Goal: Entertainment & Leisure: Browse casually

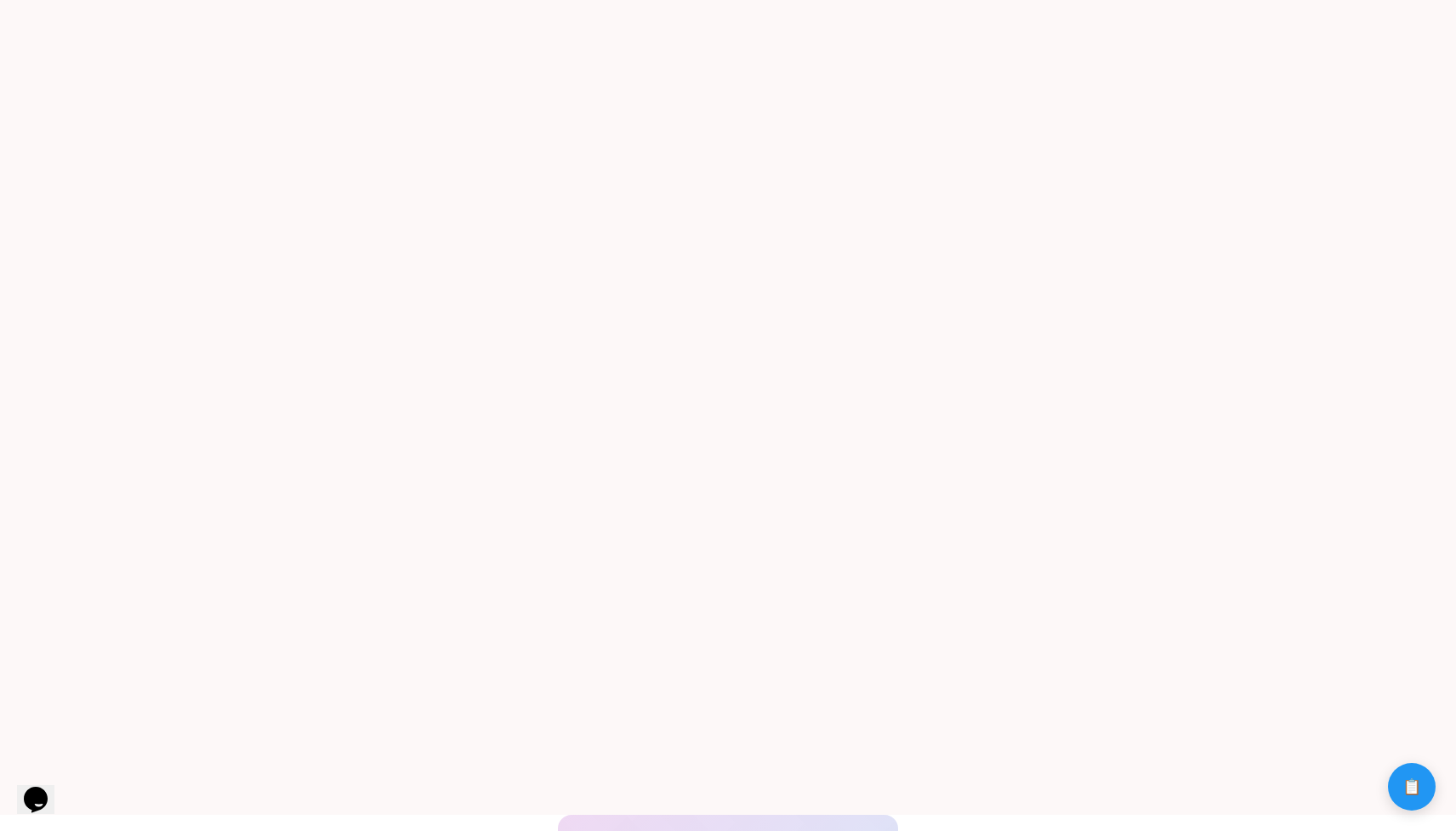
scroll to position [15, 0]
click at [1397, 784] on button "📋 History" at bounding box center [1412, 786] width 47 height 47
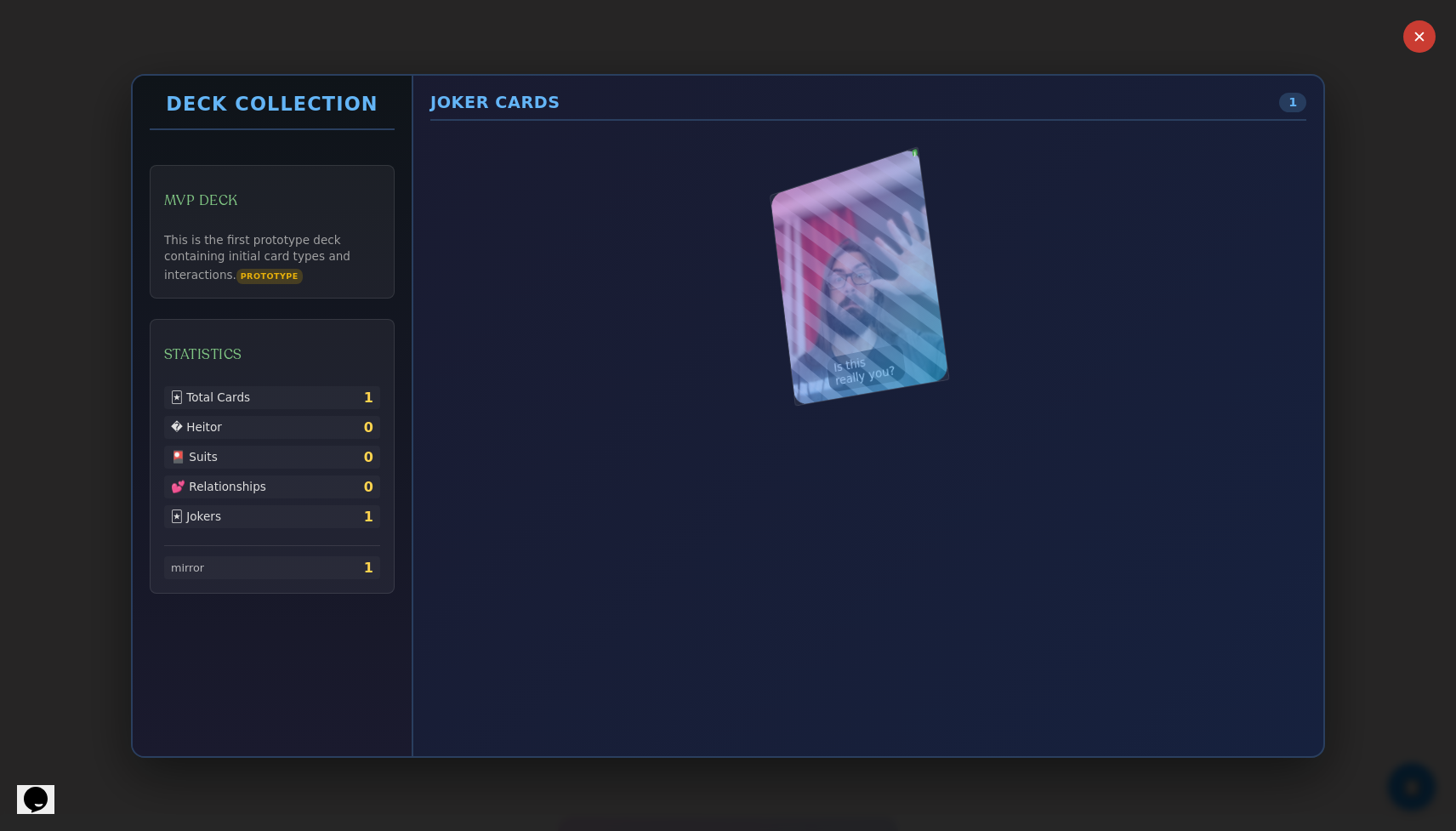
click at [1403, 323] on div "✕ Deck Collection MVP Deck This is the first prototype deck containing initial …" at bounding box center [728, 415] width 1456 height 831
